Goal: Task Accomplishment & Management: Use online tool/utility

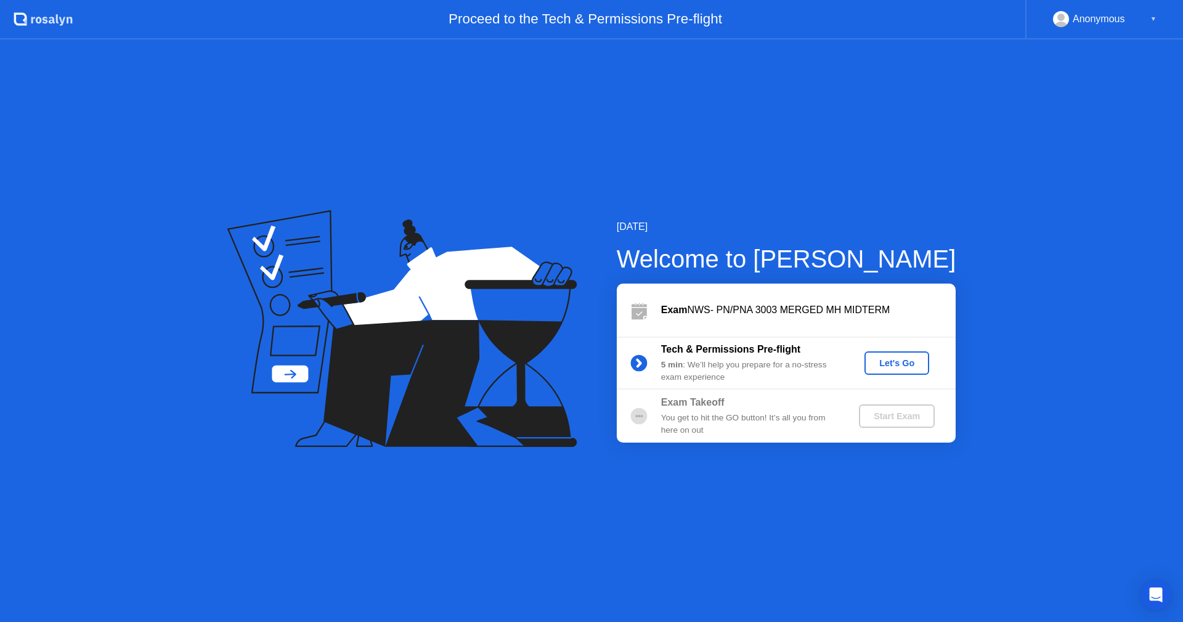
click at [902, 365] on div "Let's Go" at bounding box center [897, 363] width 55 height 10
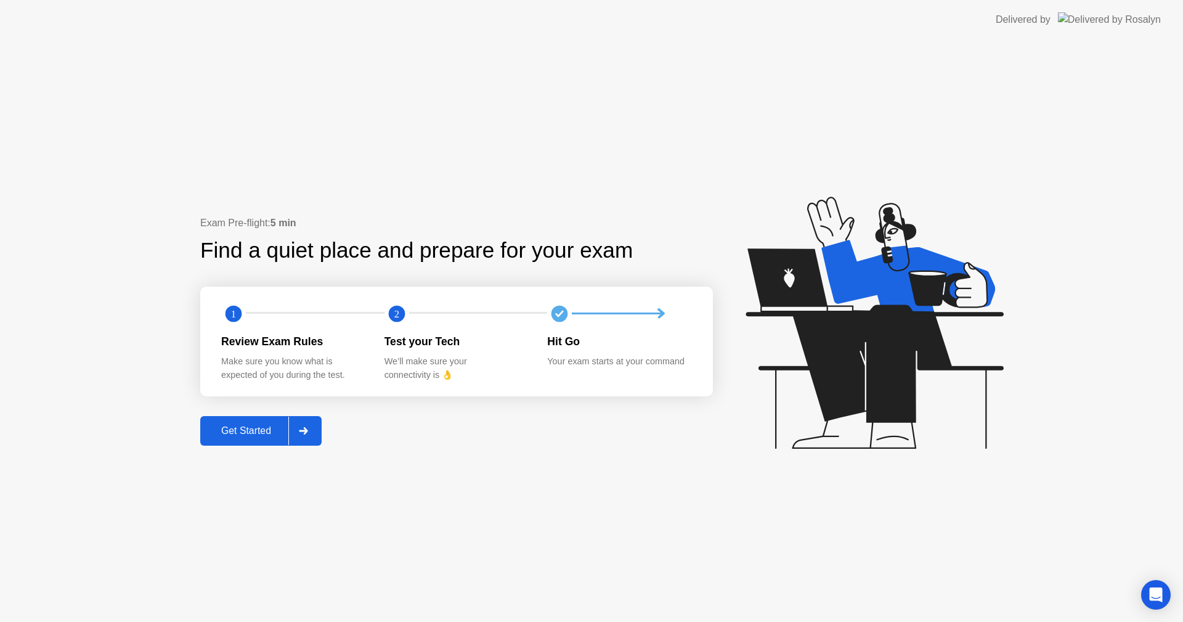
click at [263, 432] on div "Get Started" at bounding box center [246, 430] width 84 height 11
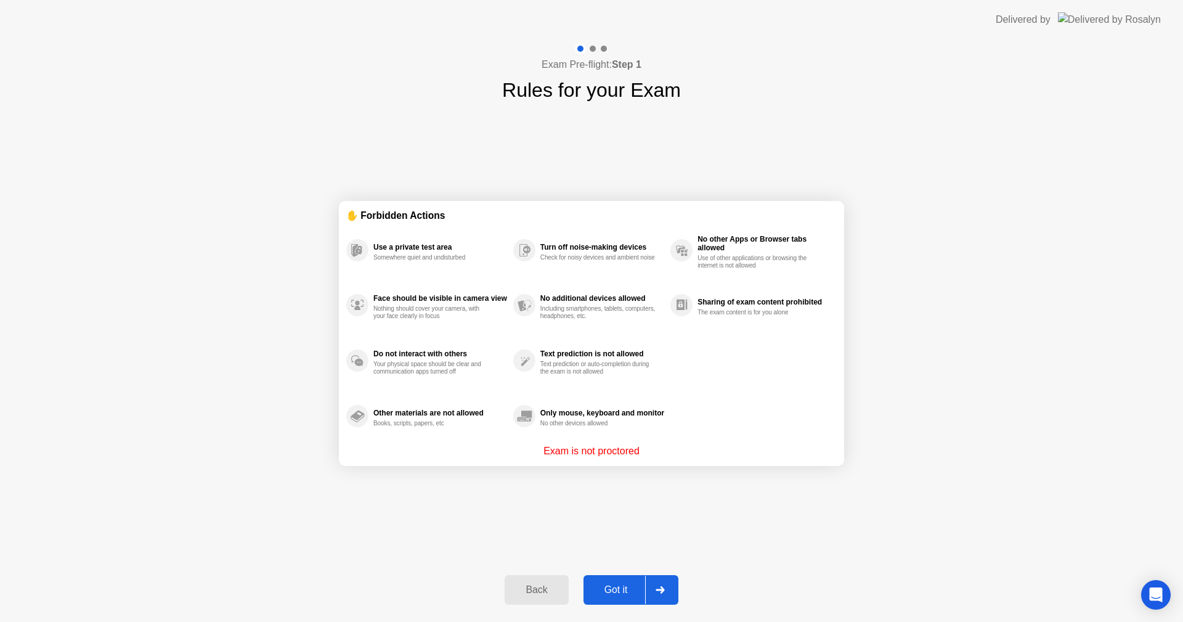
click at [619, 589] on div "Got it" at bounding box center [616, 589] width 58 height 11
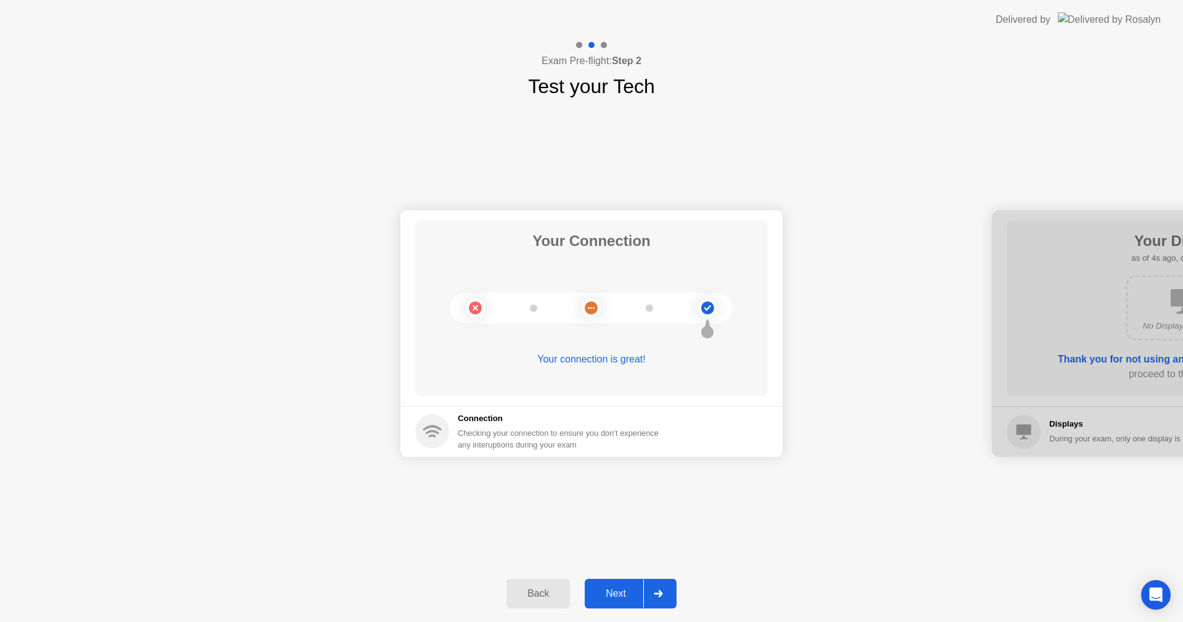
click at [622, 589] on div "Next" at bounding box center [616, 593] width 55 height 11
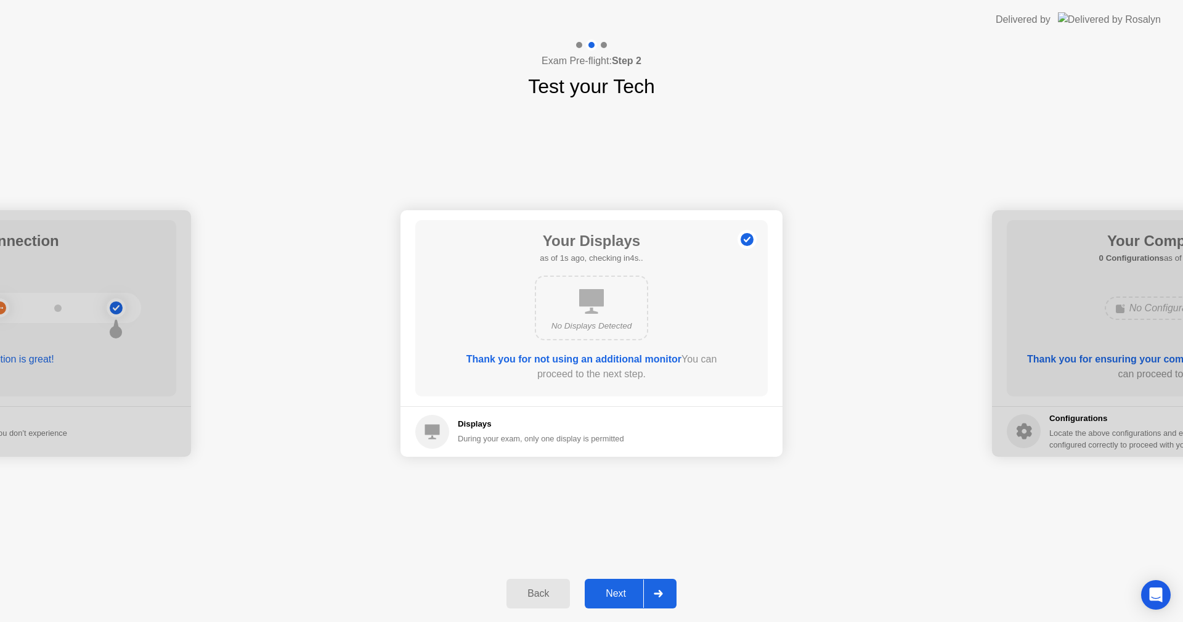
click at [622, 589] on div "Next" at bounding box center [616, 593] width 55 height 11
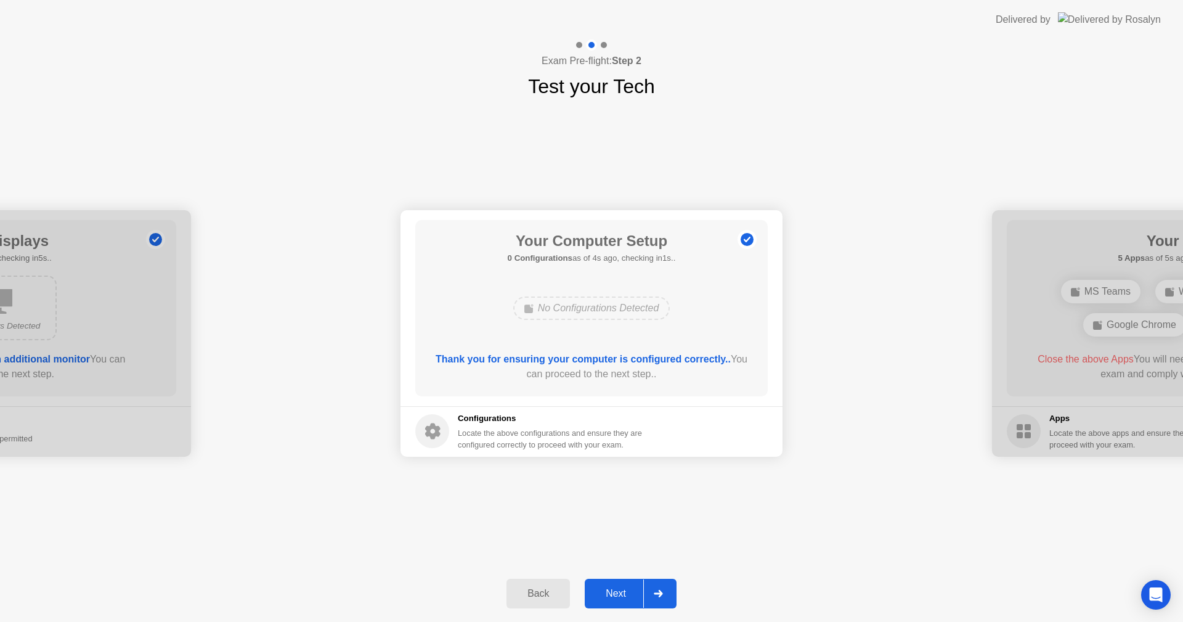
click at [622, 589] on div "Next" at bounding box center [616, 593] width 55 height 11
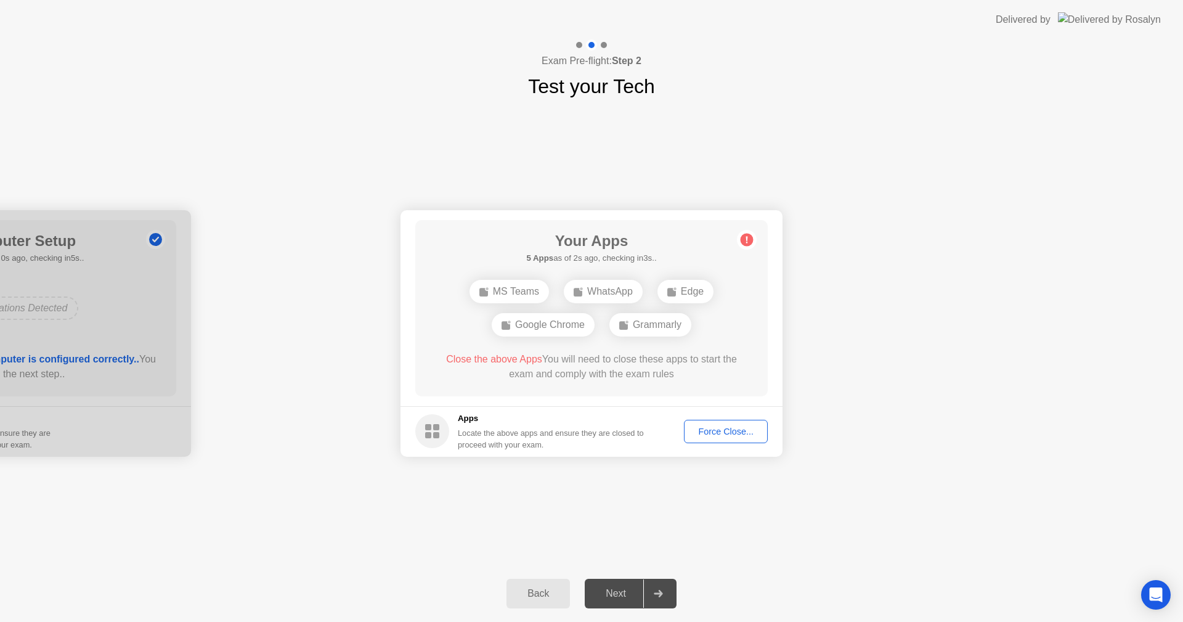
click at [708, 432] on div "Force Close..." at bounding box center [725, 431] width 75 height 10
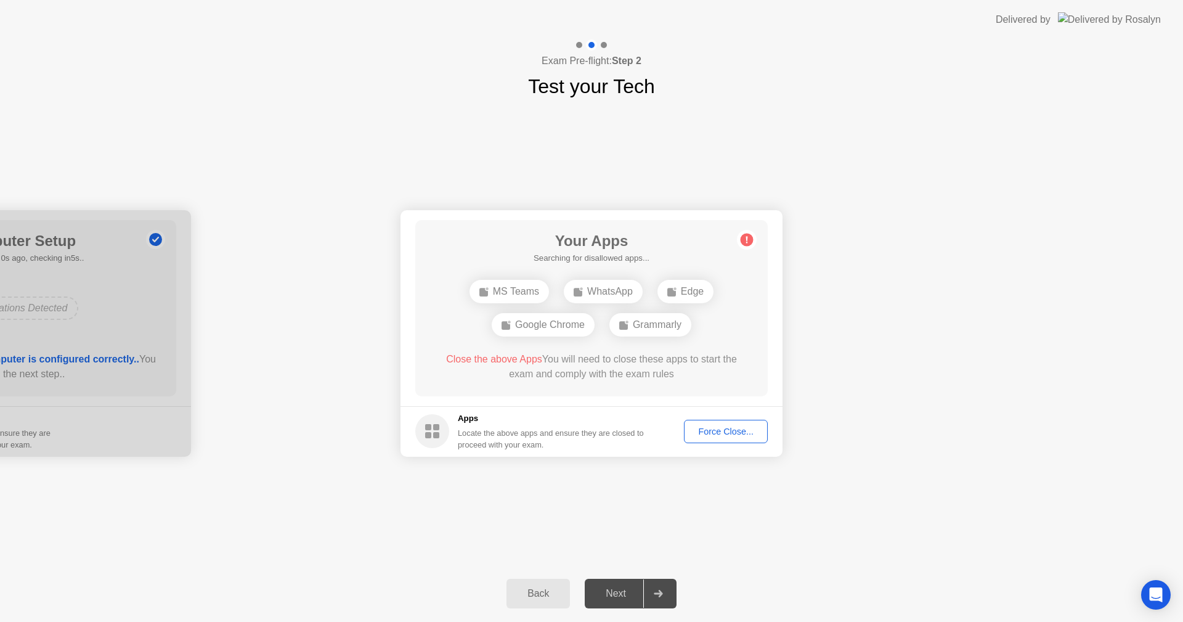
click at [719, 431] on div "Force Close..." at bounding box center [725, 431] width 75 height 10
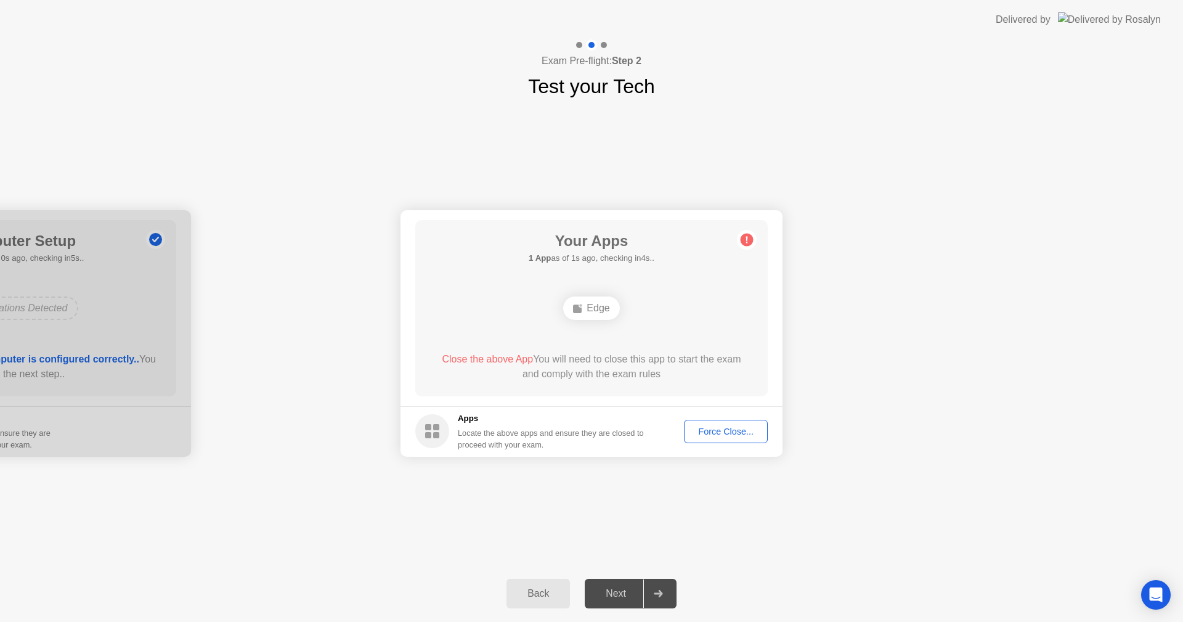
click at [709, 431] on div "Force Close..." at bounding box center [725, 431] width 75 height 10
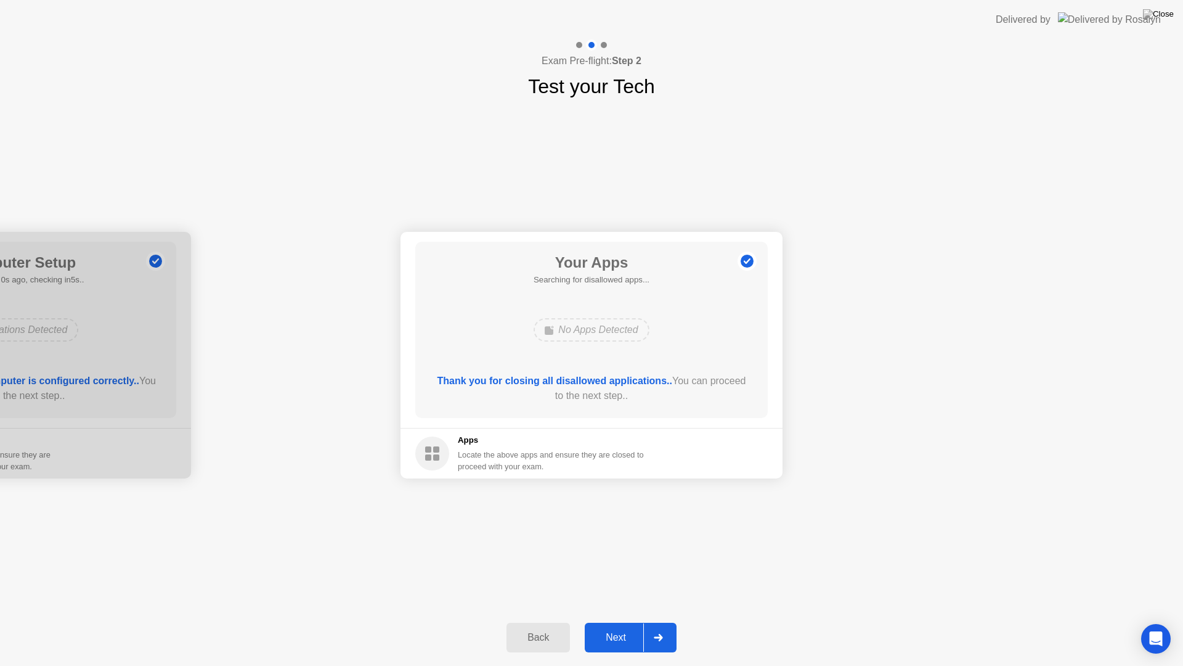
click at [618, 621] on div "Next" at bounding box center [616, 637] width 55 height 11
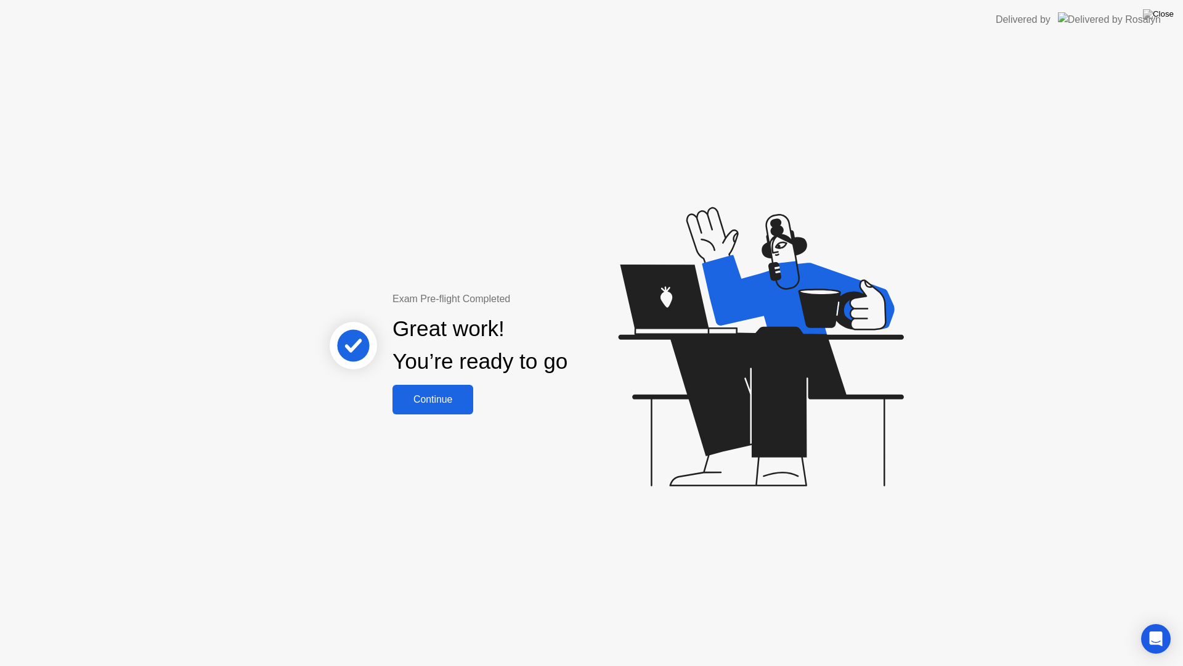
click at [442, 394] on div "Continue" at bounding box center [432, 399] width 73 height 11
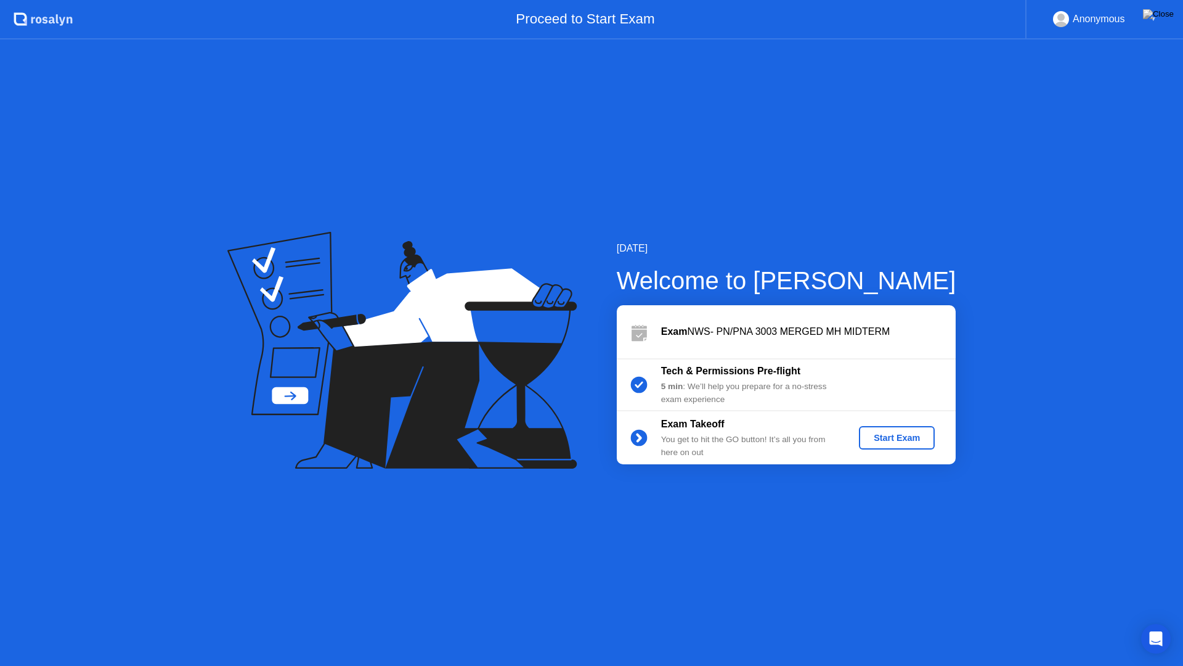
click at [897, 439] on div "Start Exam" at bounding box center [897, 438] width 66 height 10
